Goal: Task Accomplishment & Management: Use online tool/utility

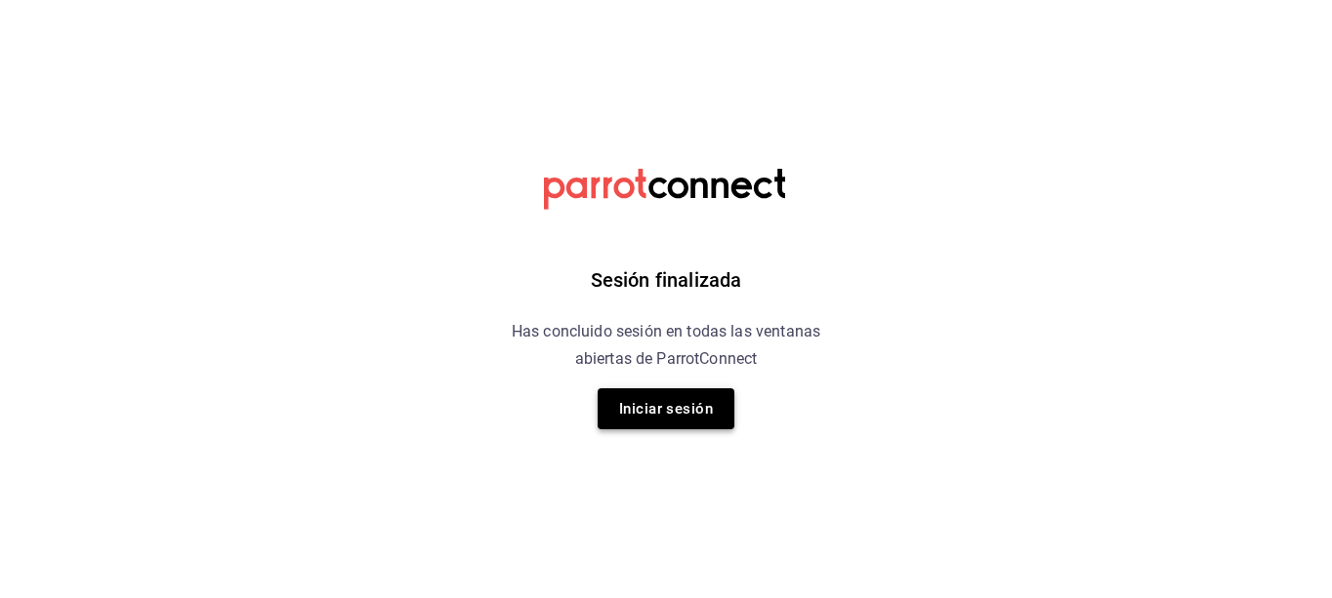
click at [661, 403] on button "Iniciar sesión" at bounding box center [665, 409] width 137 height 41
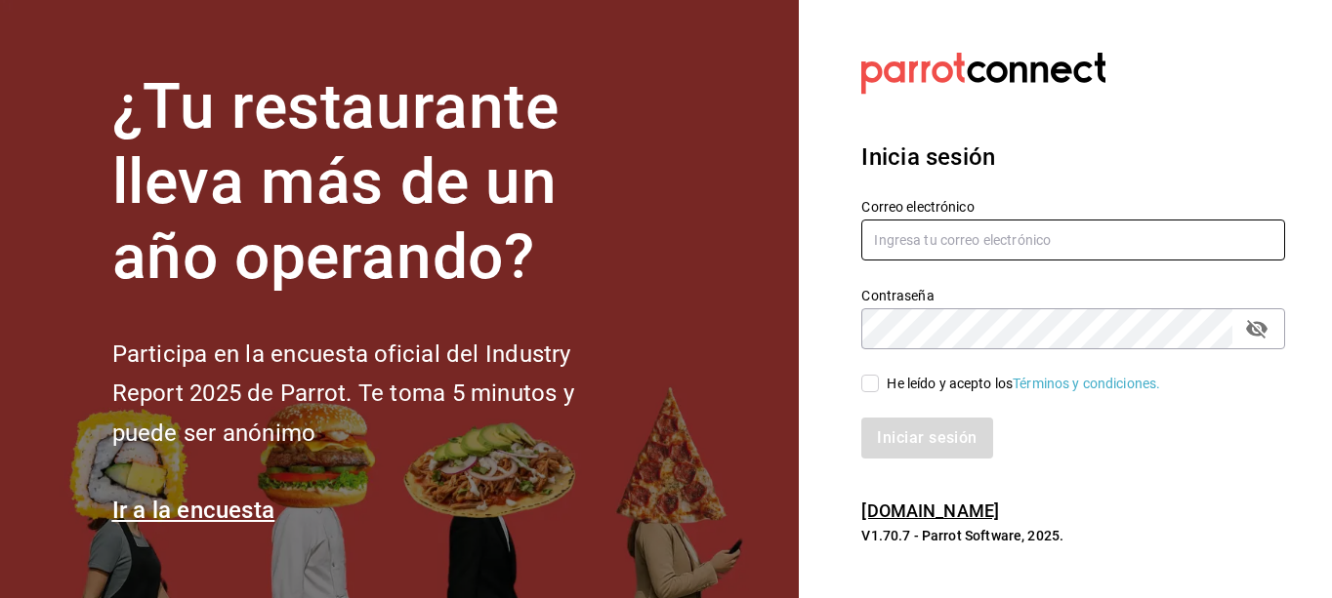
type input "[PERSON_NAME][EMAIL_ADDRESS][PERSON_NAME][DOMAIN_NAME]"
click at [875, 386] on input "He leído y acepto los Términos y condiciones." at bounding box center [870, 384] width 18 height 18
checkbox input "true"
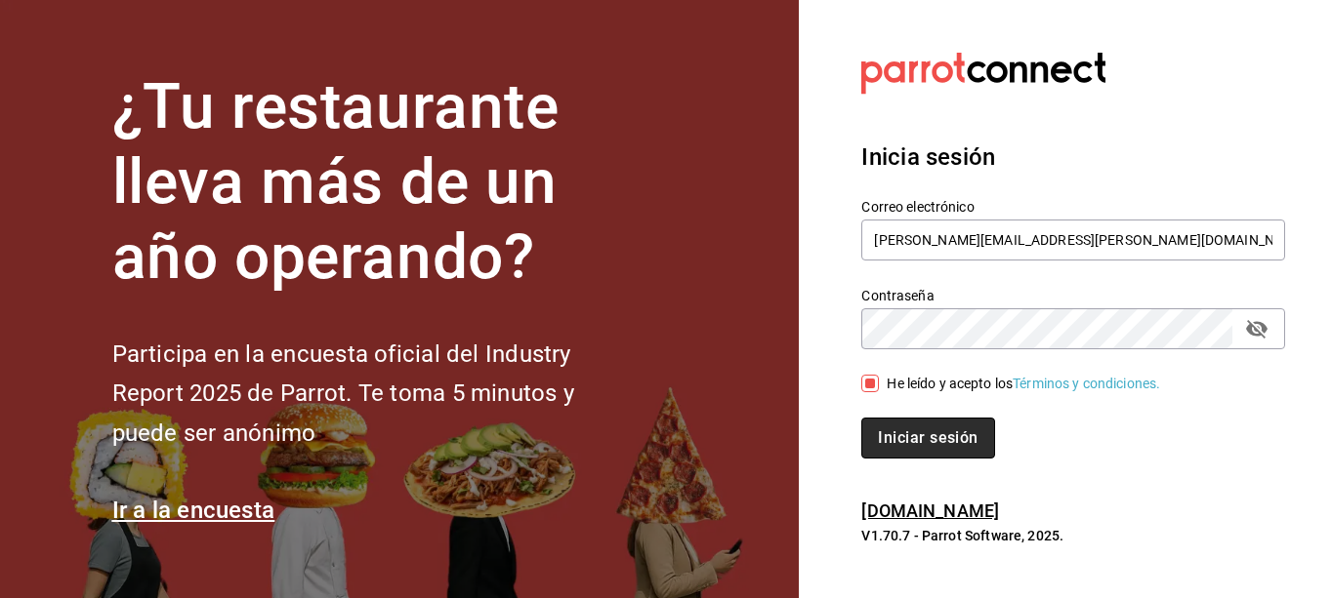
click at [889, 433] on button "Iniciar sesión" at bounding box center [927, 438] width 133 height 41
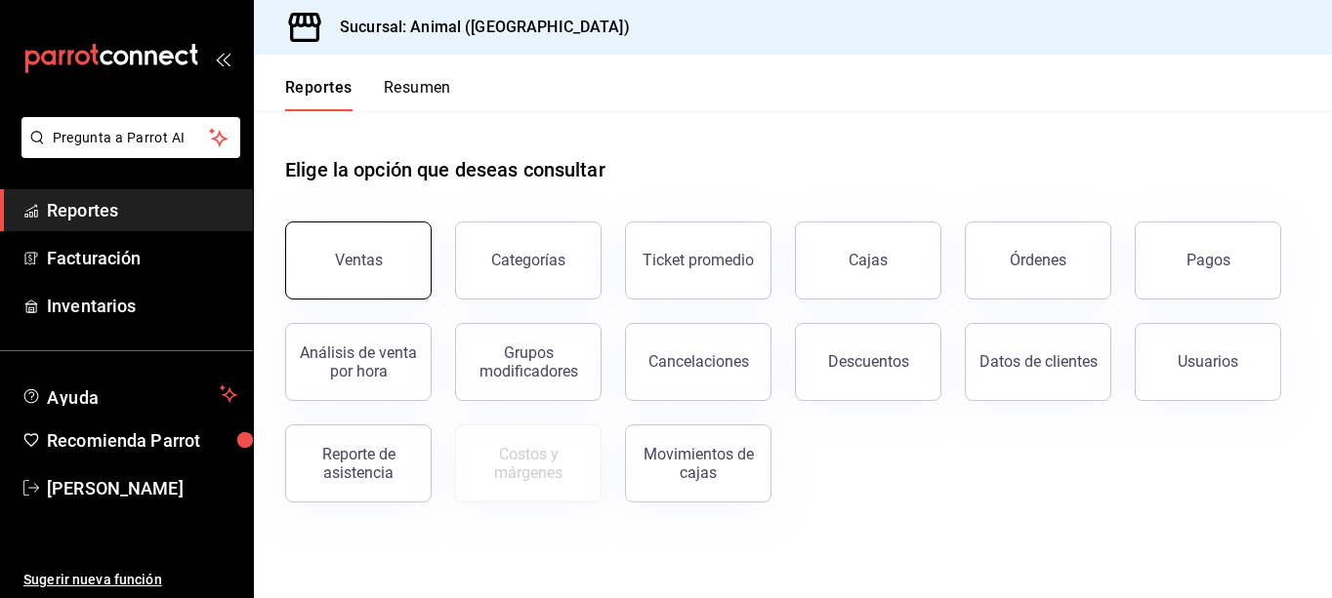
click at [401, 251] on button "Ventas" at bounding box center [358, 261] width 146 height 78
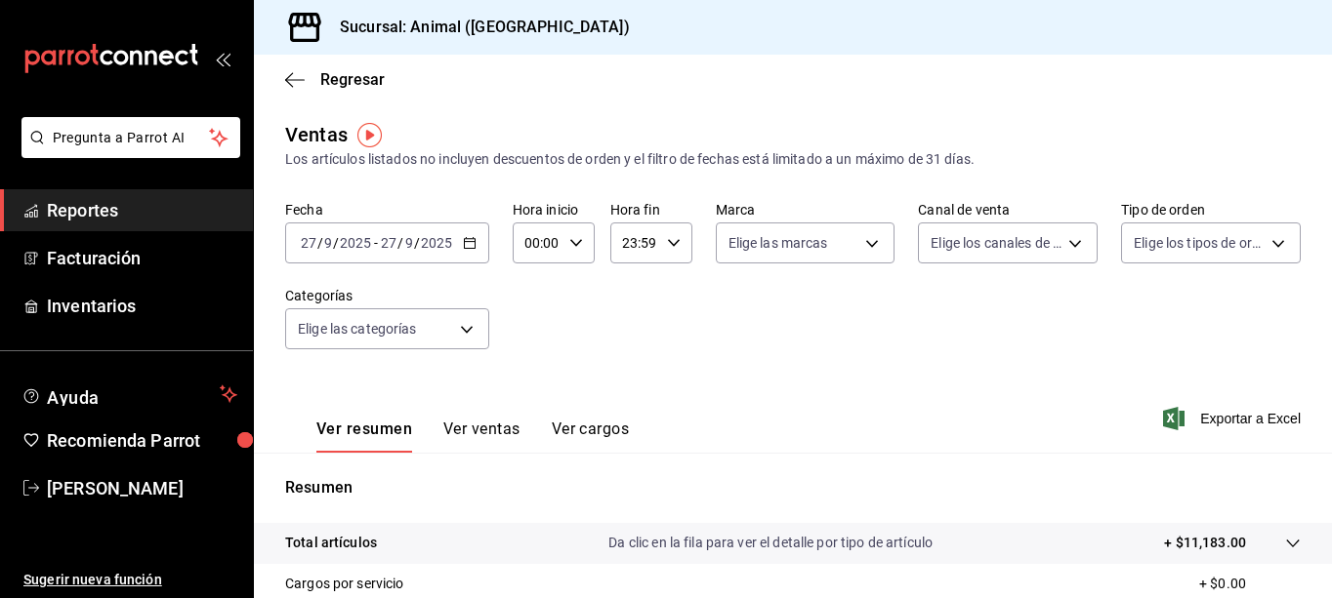
click at [469, 251] on div "2025-09-27 27 / 9 / 2025 - 2025-09-27 27 / 9 / 2025" at bounding box center [387, 243] width 204 height 41
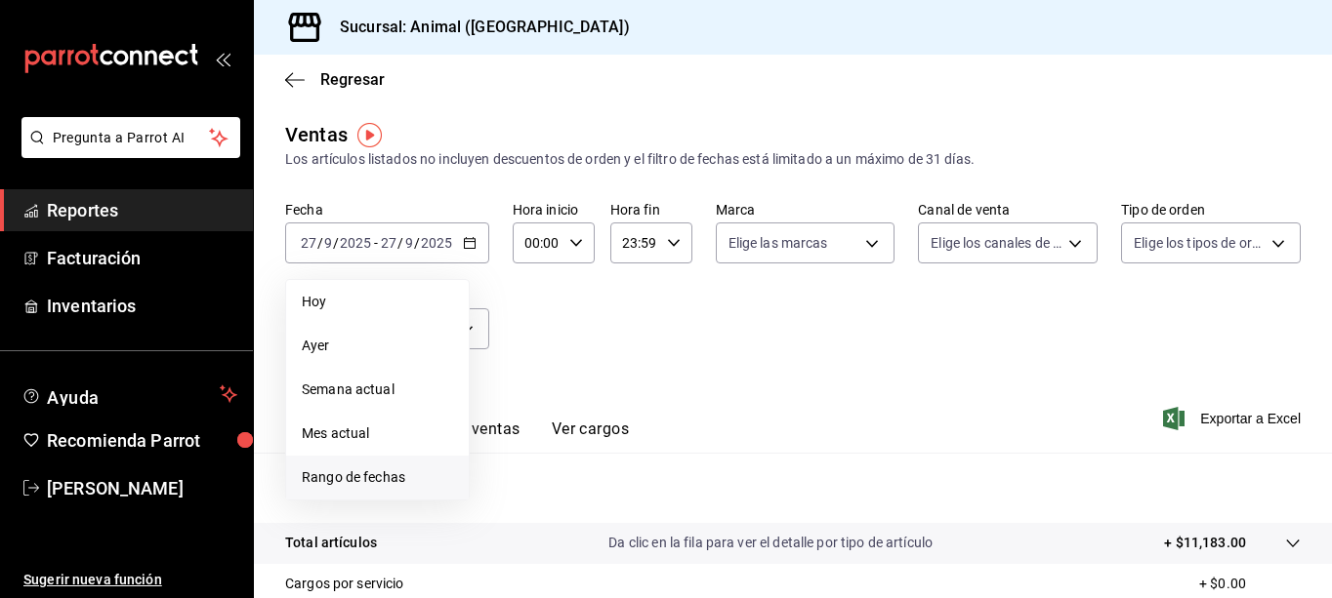
click at [331, 480] on span "Rango de fechas" at bounding box center [377, 478] width 151 height 21
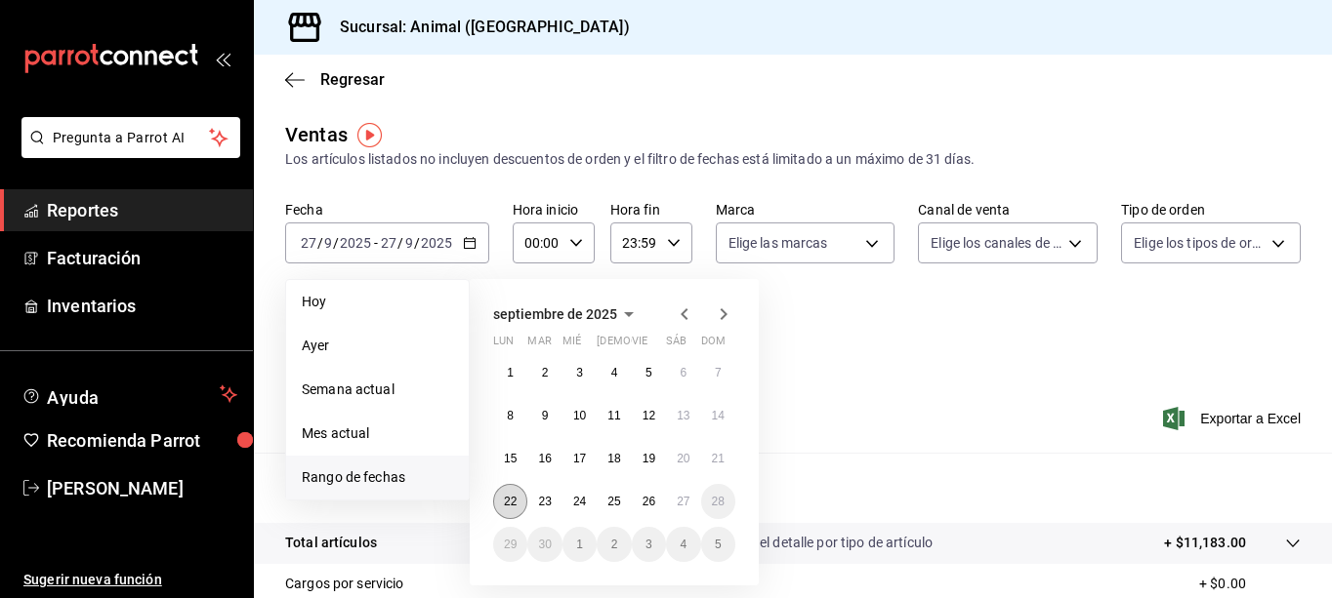
click at [502, 506] on button "22" at bounding box center [510, 501] width 34 height 35
click at [693, 505] on button "27" at bounding box center [683, 501] width 34 height 35
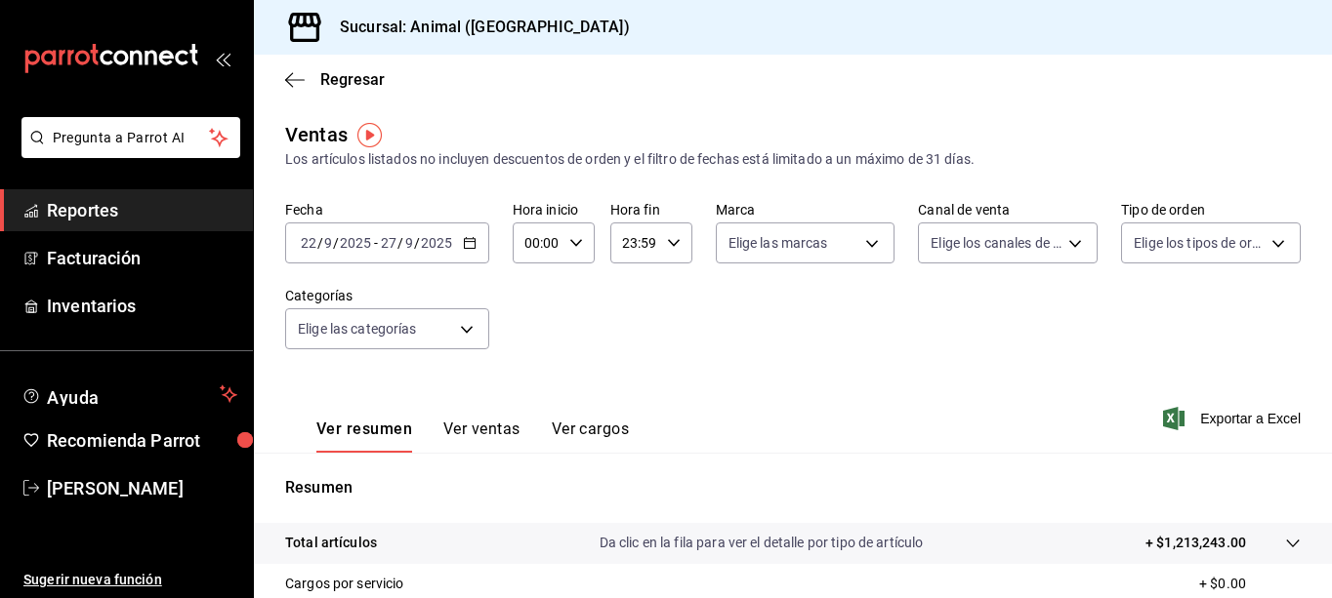
click at [585, 238] on div "00:00 Hora inicio" at bounding box center [554, 243] width 82 height 41
click at [528, 393] on span "02" at bounding box center [532, 387] width 9 height 16
type input "02:00"
click at [536, 333] on span "05" at bounding box center [532, 332] width 9 height 16
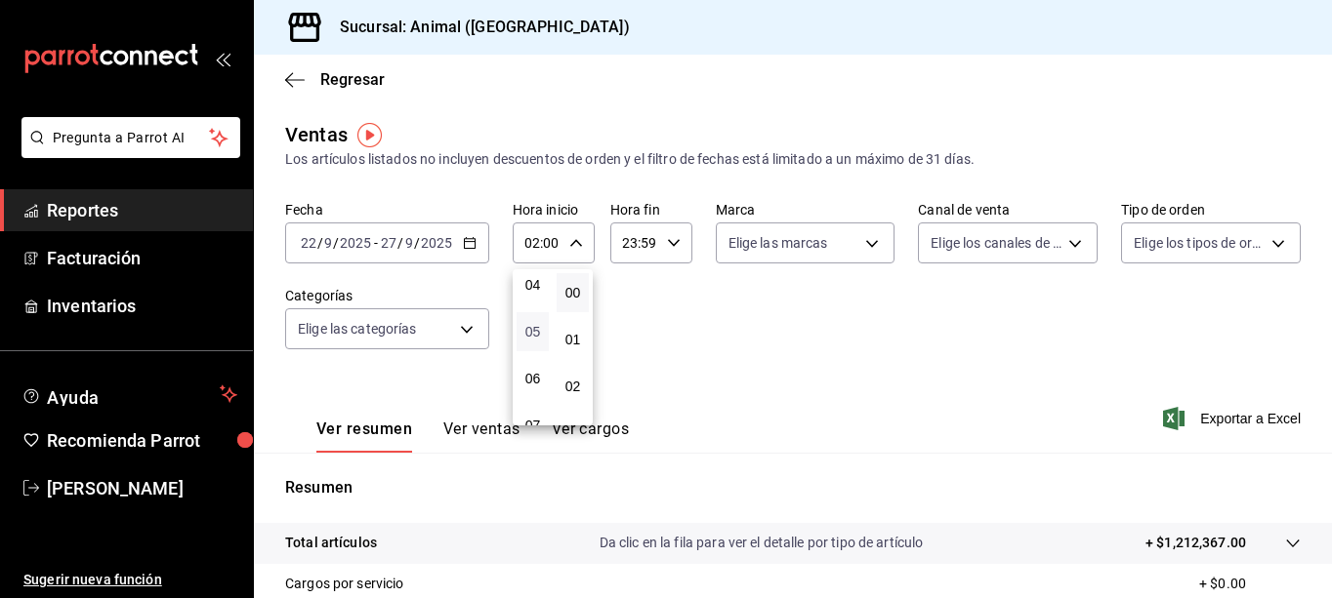
type input "05:00"
click at [536, 333] on span "05" at bounding box center [532, 332] width 9 height 16
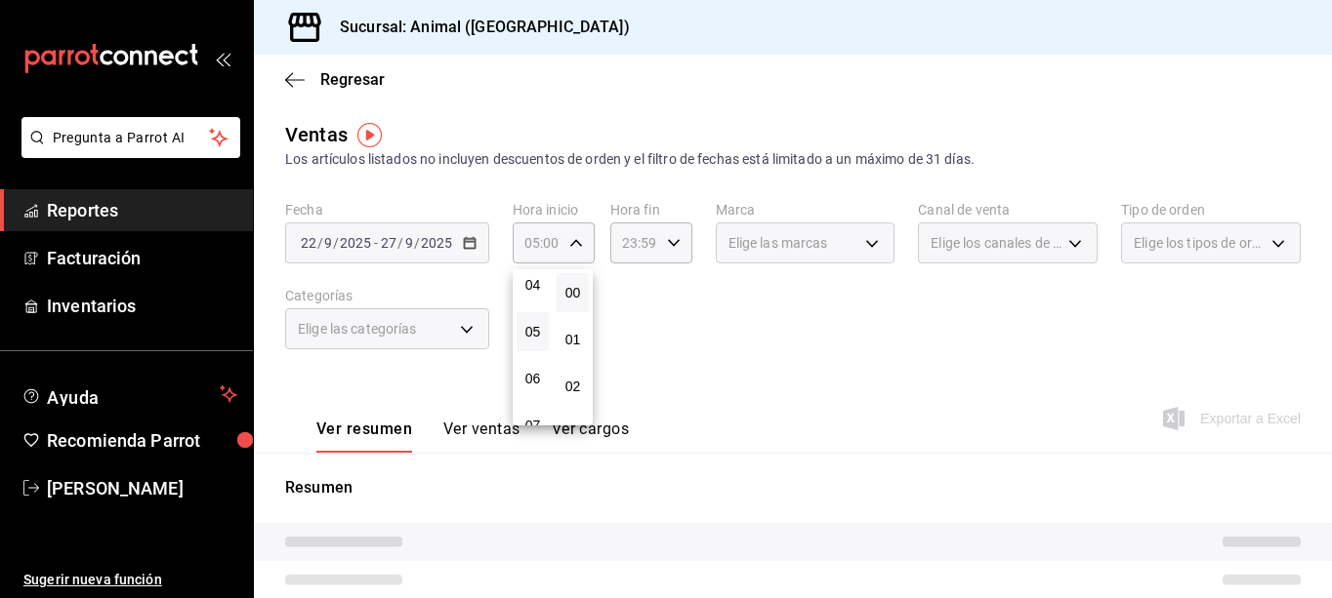
click at [674, 242] on div at bounding box center [666, 299] width 1332 height 598
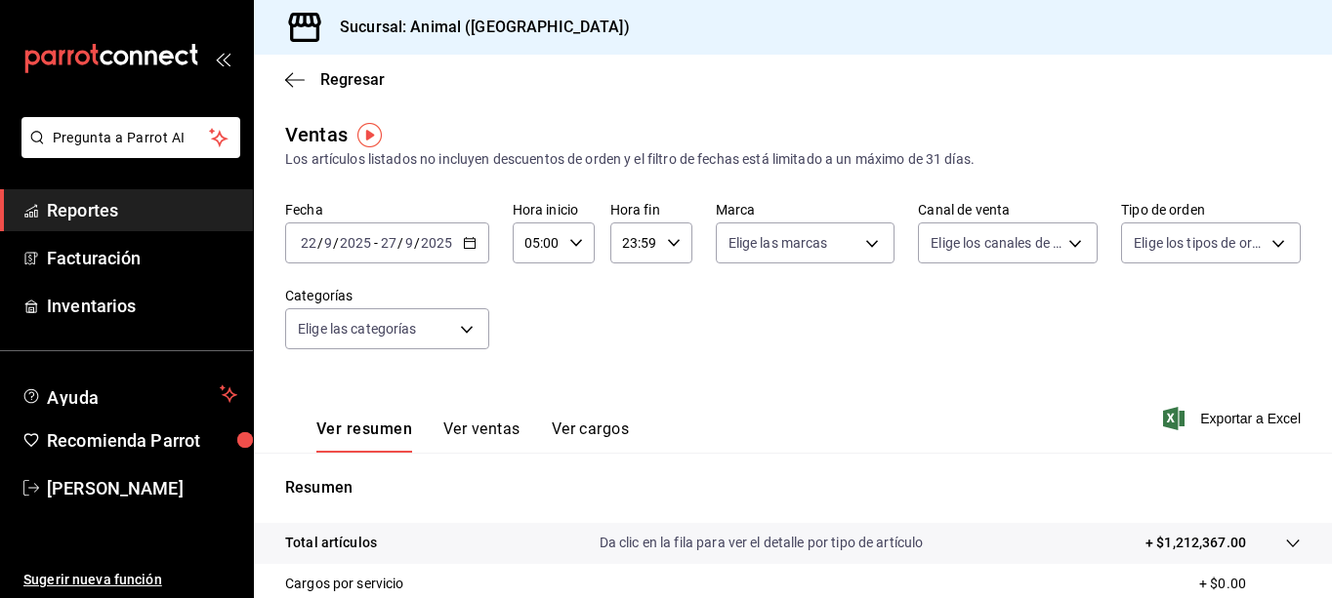
click at [674, 242] on \(Stroke\) "button" at bounding box center [673, 242] width 12 height 7
click at [626, 356] on span "22" at bounding box center [628, 356] width 9 height 16
click at [633, 298] on span "05" at bounding box center [628, 301] width 9 height 16
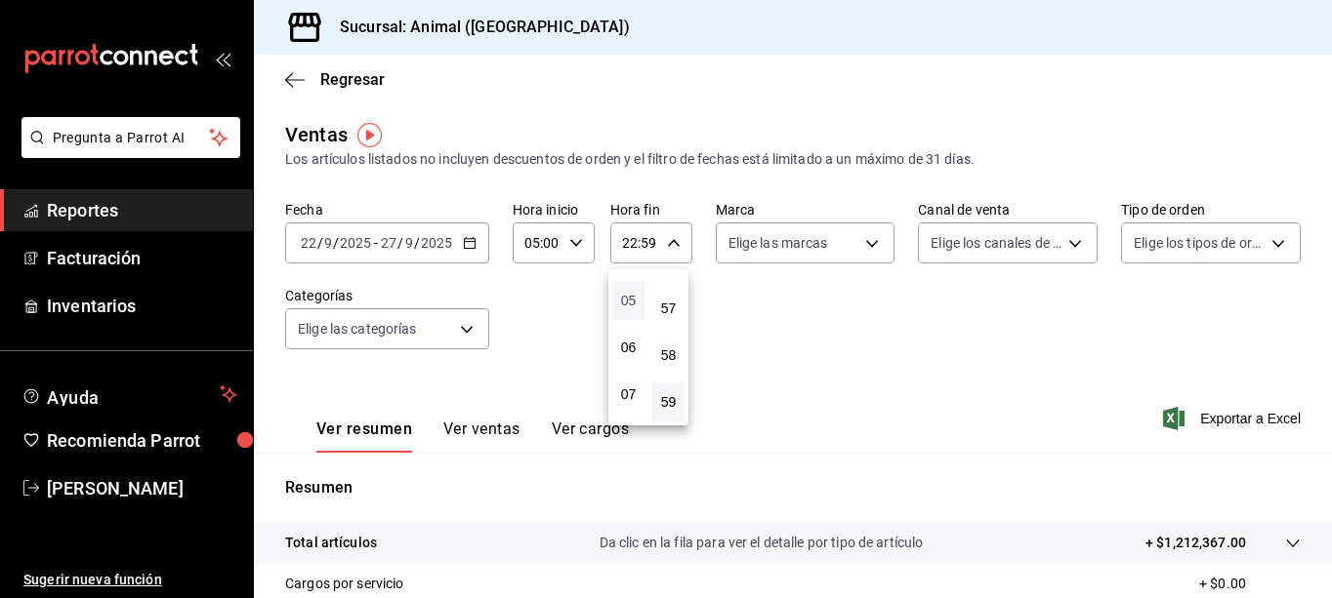
type input "05:59"
click at [812, 358] on div at bounding box center [666, 299] width 1332 height 598
click at [1171, 411] on span "Exportar a Excel" at bounding box center [1234, 418] width 134 height 23
click at [470, 249] on \(Stroke\) "button" at bounding box center [470, 243] width 12 height 11
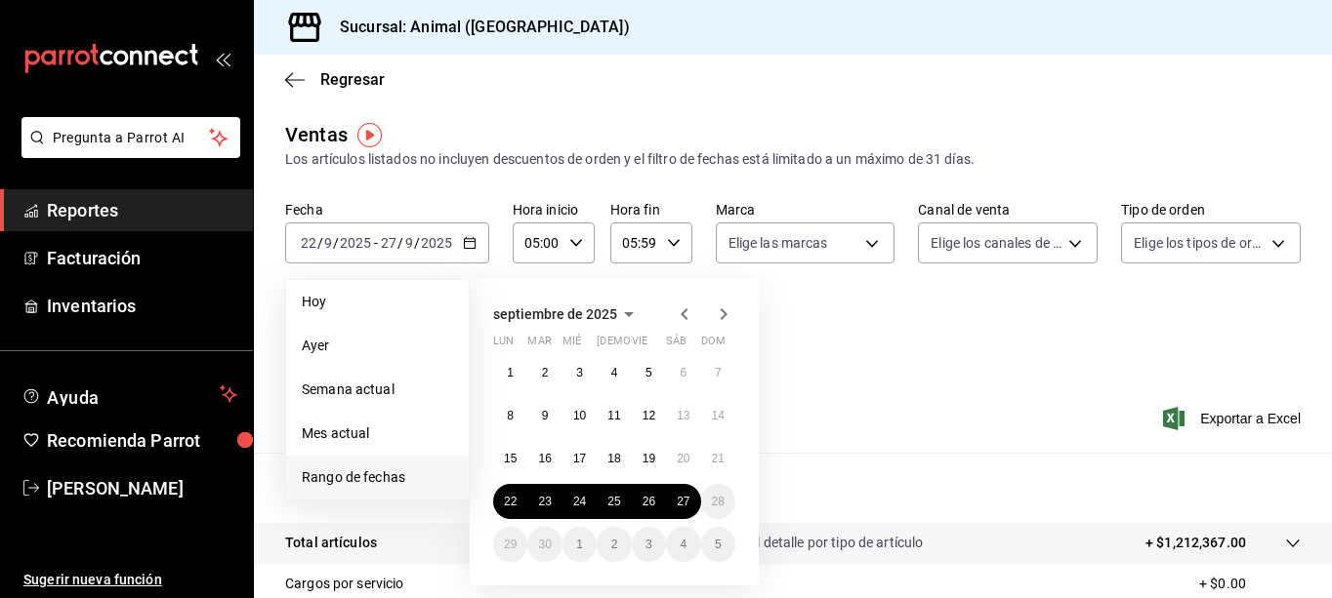
click at [971, 443] on div "Ver resumen Ver ventas Ver cargos Exportar a Excel" at bounding box center [793, 413] width 1078 height 80
